Goal: Transaction & Acquisition: Purchase product/service

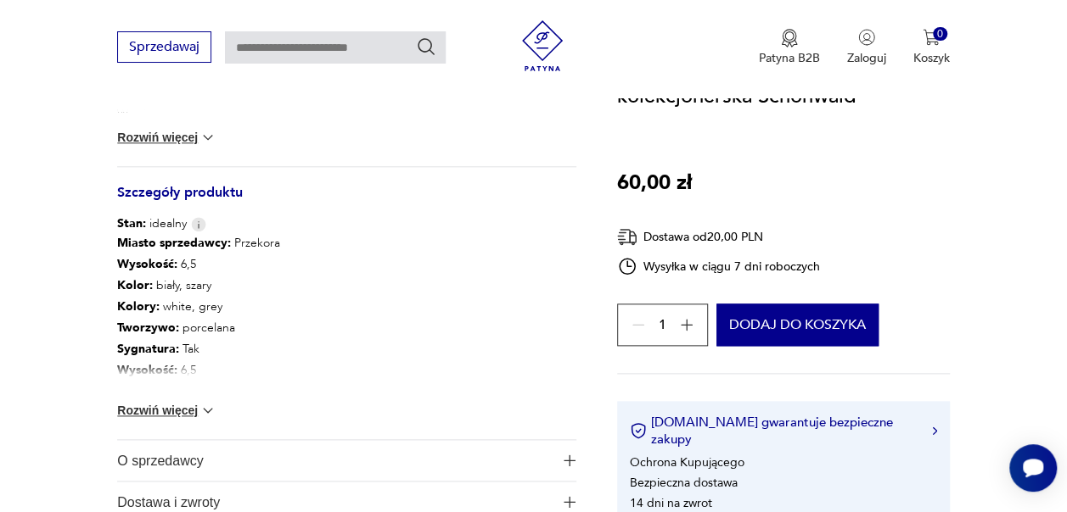
drag, startPoint x: 0, startPoint y: 0, endPoint x: 901, endPoint y: 190, distance: 920.9
click at [901, 190] on div "Zestaw śniadaniowy Filiżanka kolekcjonerska Schönwald 60,00 zł Dostawa od 20,00…" at bounding box center [783, 286] width 333 height 476
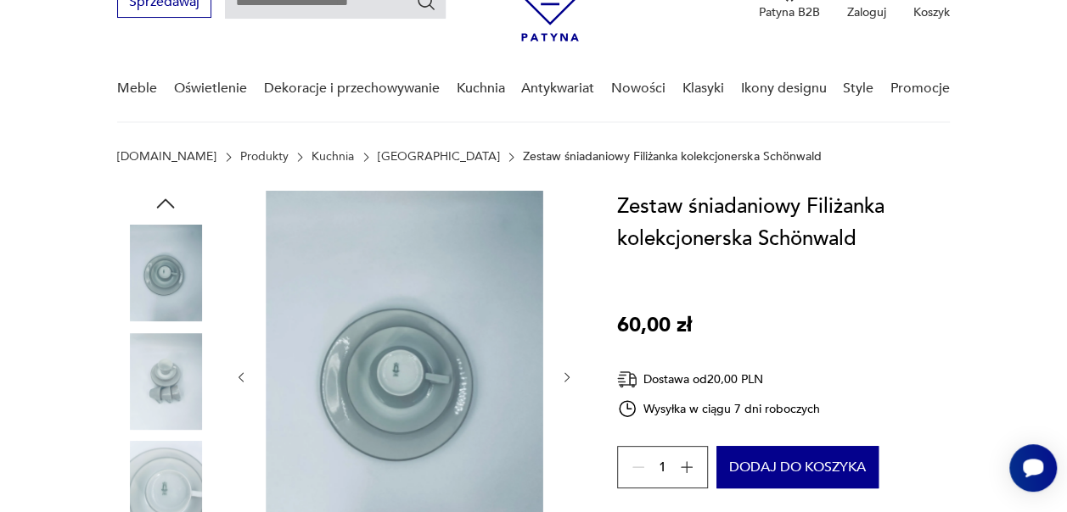
scroll to position [85, 0]
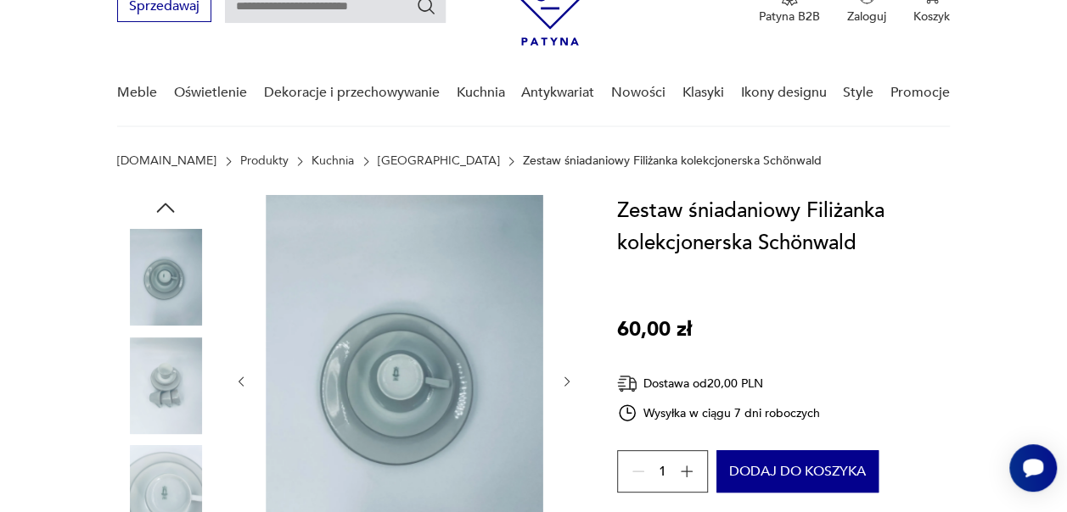
click at [560, 386] on icon "button" at bounding box center [567, 382] width 14 height 14
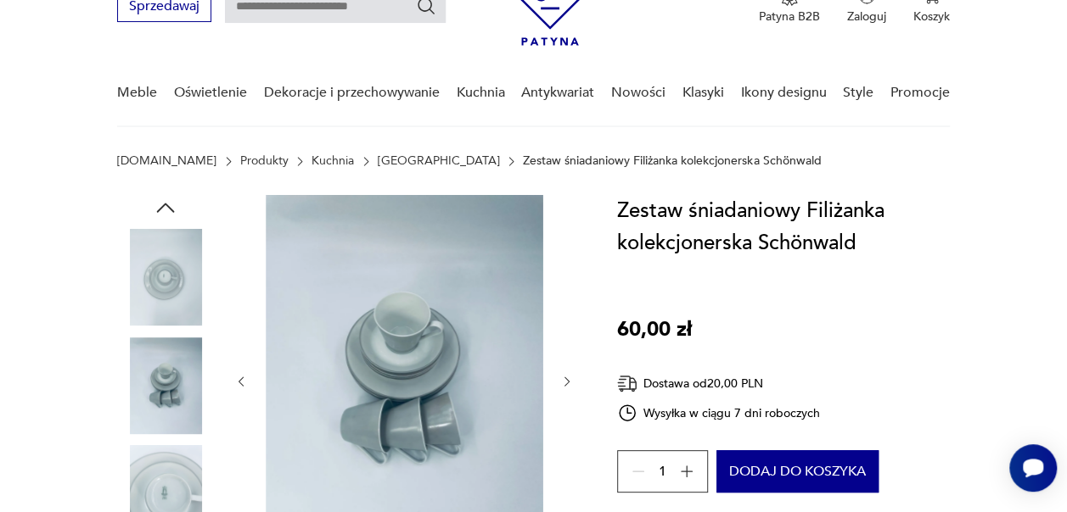
click at [563, 385] on icon "button" at bounding box center [567, 382] width 14 height 14
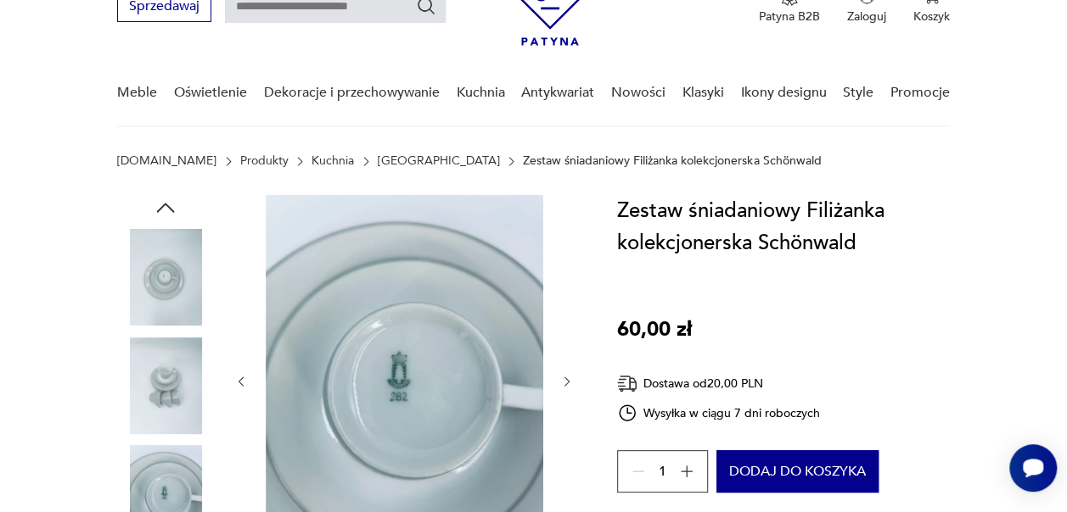
click at [563, 385] on icon "button" at bounding box center [567, 382] width 14 height 14
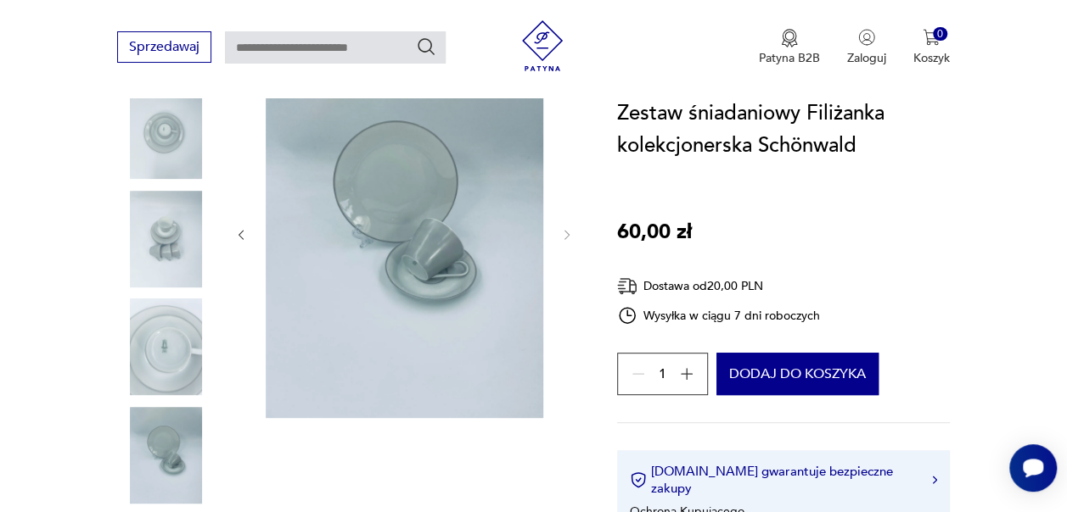
scroll to position [232, 0]
